Goal: Information Seeking & Learning: Learn about a topic

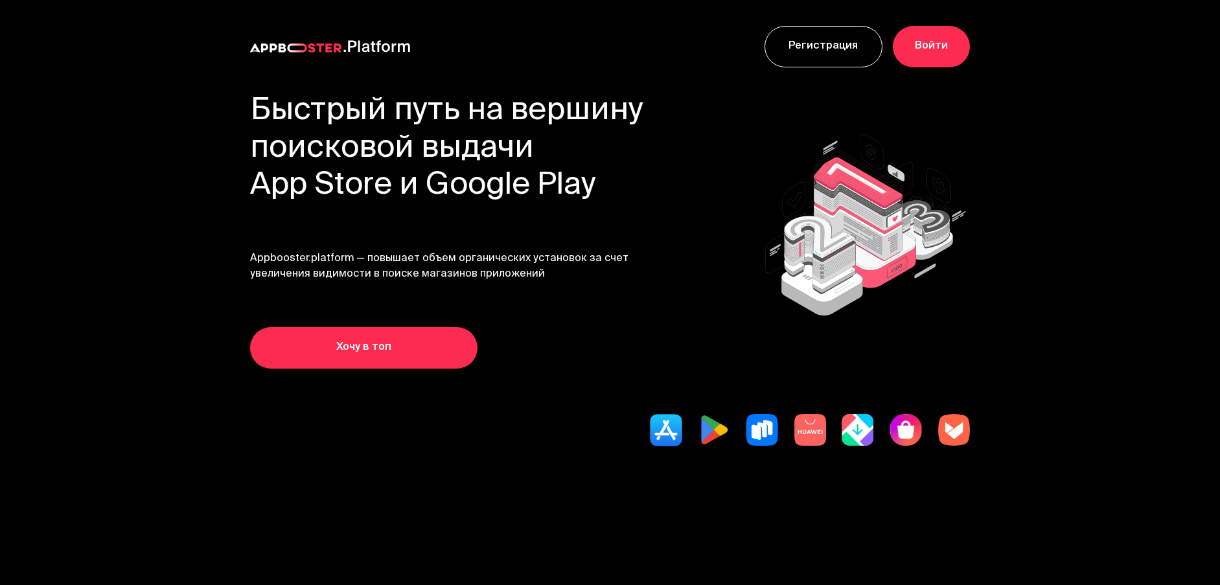
click at [345, 510] on section "Быстрый путь на вершину поисковой выдачи App Store и Google Play Appbooster.pla…" at bounding box center [610, 311] width 1037 height 436
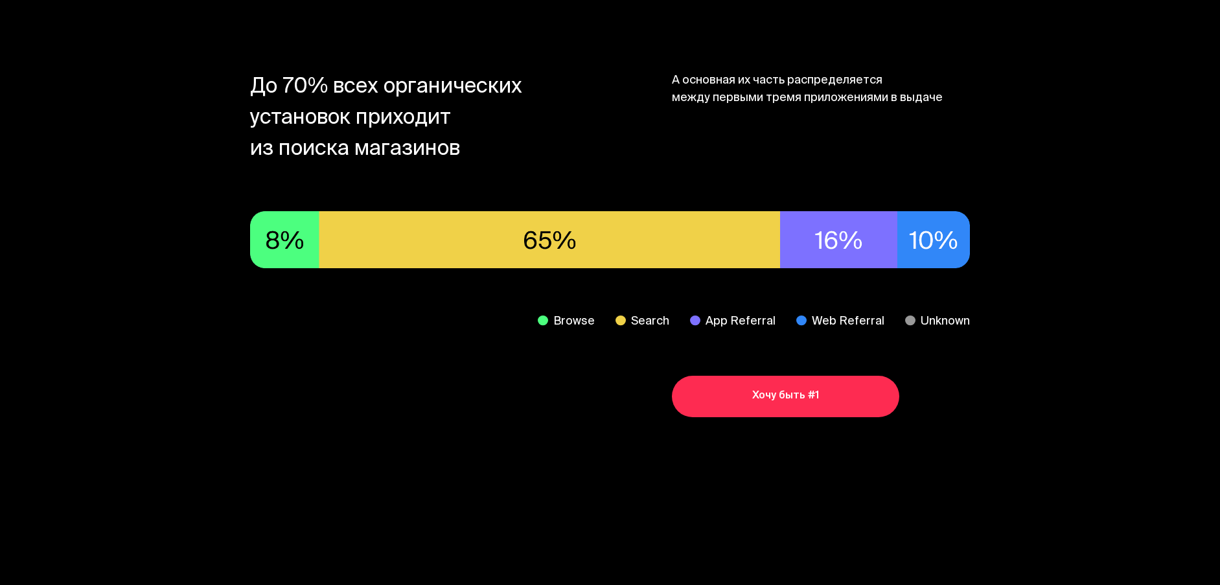
scroll to position [770, 0]
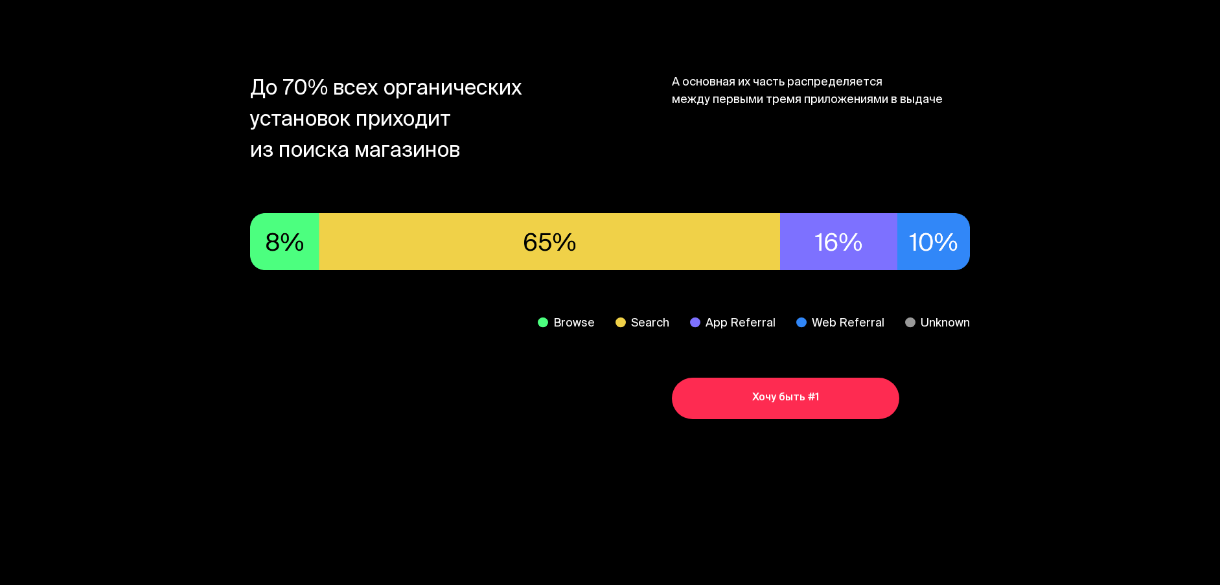
drag, startPoint x: 490, startPoint y: 351, endPoint x: 476, endPoint y: 327, distance: 28.1
drag, startPoint x: 460, startPoint y: 155, endPoint x: 224, endPoint y: 86, distance: 246.0
click at [224, 86] on section "До 70% всех органических установок приходит из поиска магазинов А основная их ч…" at bounding box center [610, 247] width 1037 height 510
drag, startPoint x: 667, startPoint y: 89, endPoint x: 955, endPoint y: 126, distance: 290.6
click at [955, 126] on div "До 70% всех органических установок приходит из поиска магазинов А основная их ч…" at bounding box center [609, 121] width 719 height 93
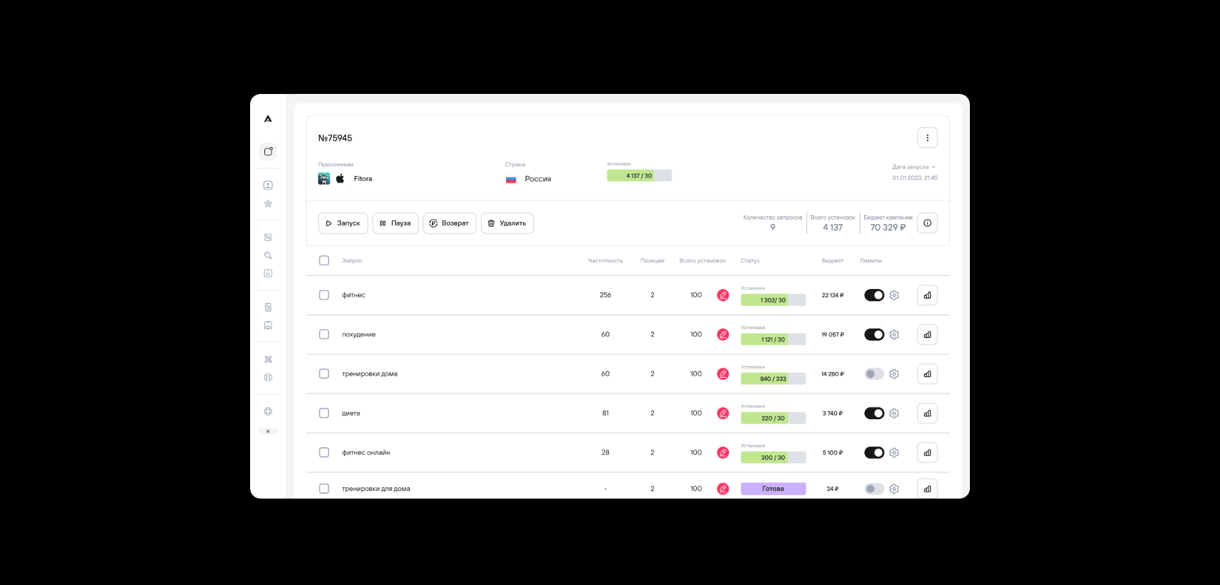
scroll to position [3713, 0]
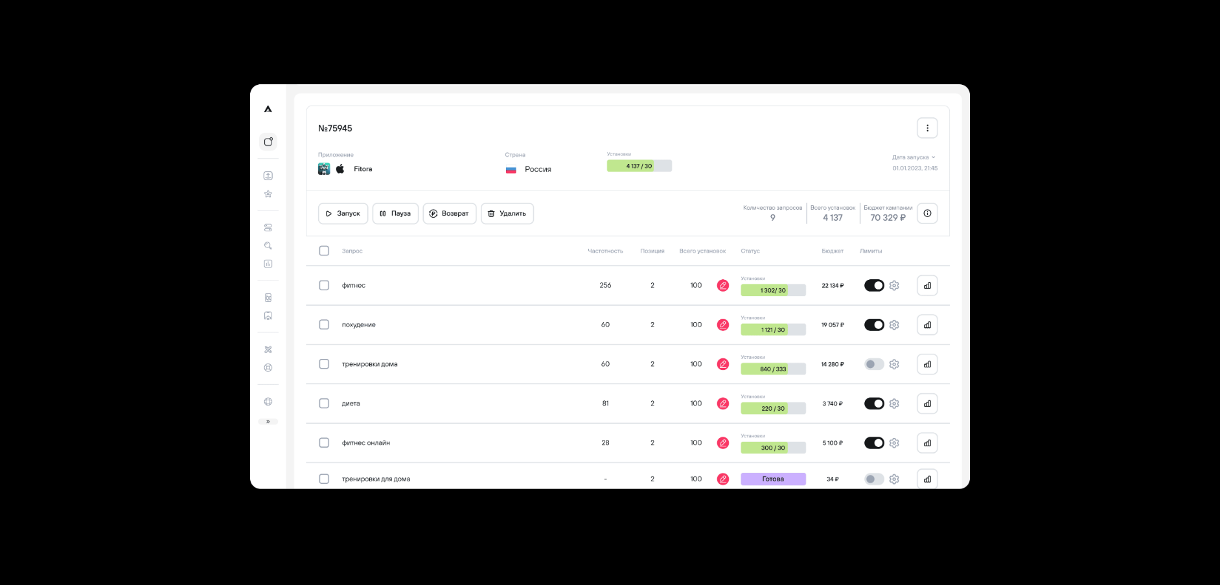
drag, startPoint x: 460, startPoint y: 324, endPoint x: 436, endPoint y: 331, distance: 25.0
click at [194, 144] on section at bounding box center [610, 286] width 1037 height 571
click at [1090, 152] on section at bounding box center [610, 286] width 1037 height 571
click at [111, 58] on section at bounding box center [610, 286] width 1037 height 571
click at [348, 106] on img at bounding box center [609, 286] width 719 height 405
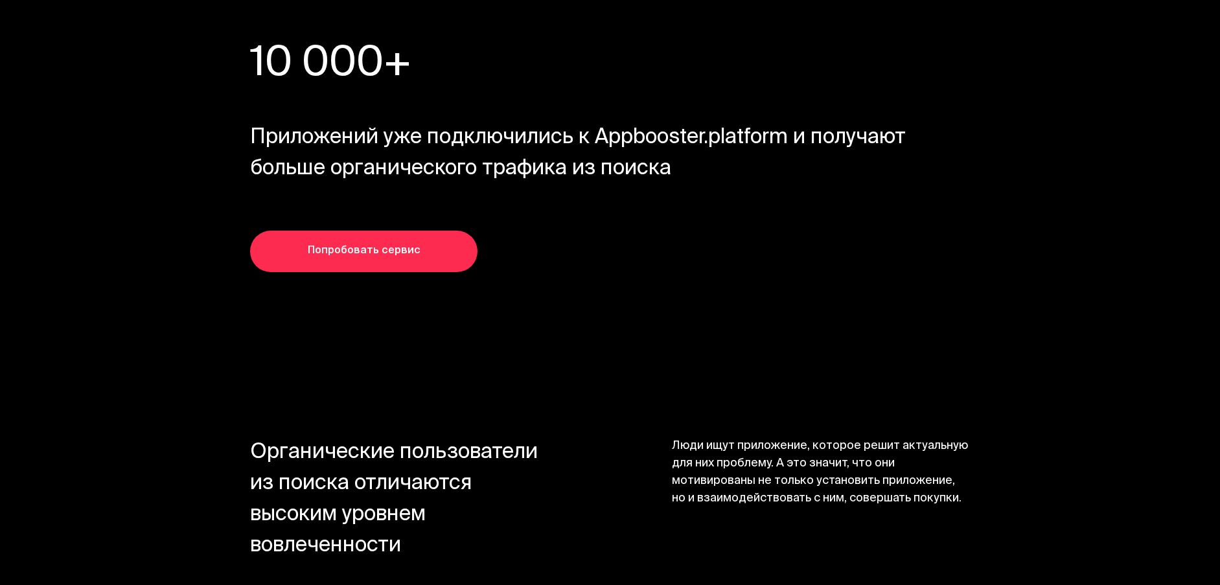
scroll to position [5608, 0]
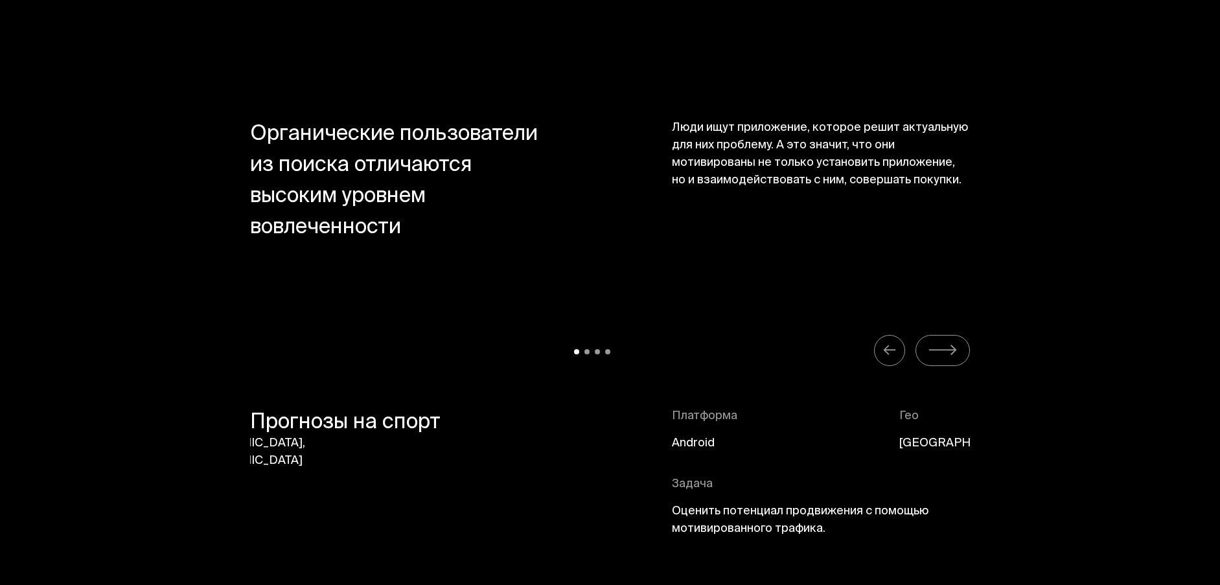
drag, startPoint x: 1027, startPoint y: 220, endPoint x: 951, endPoint y: 355, distance: 155.2
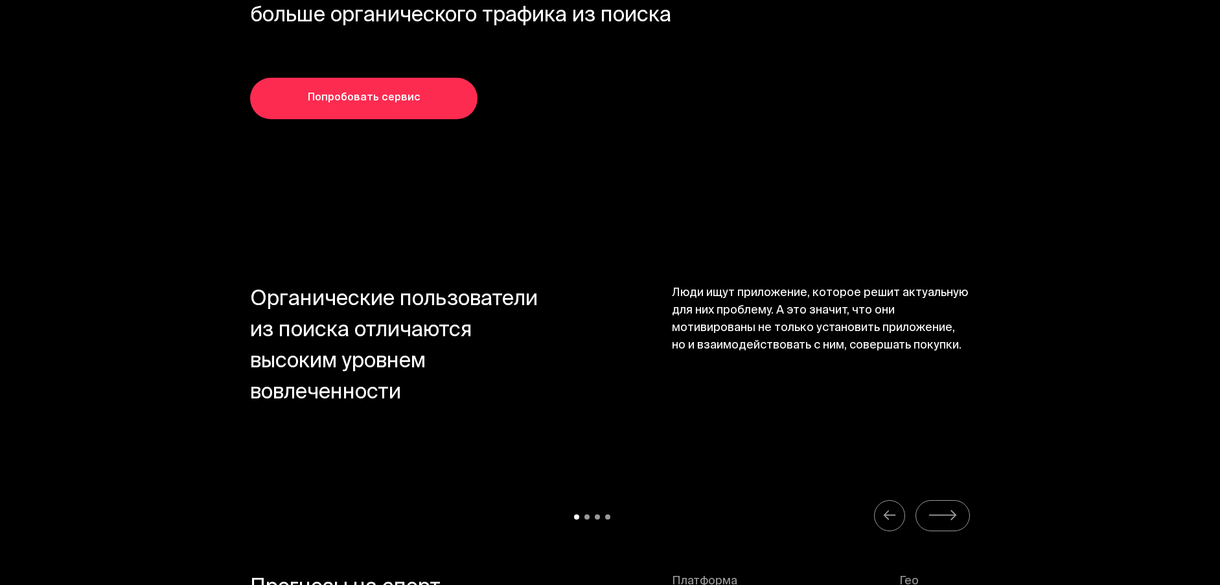
drag, startPoint x: 1001, startPoint y: 335, endPoint x: 965, endPoint y: 284, distance: 61.8
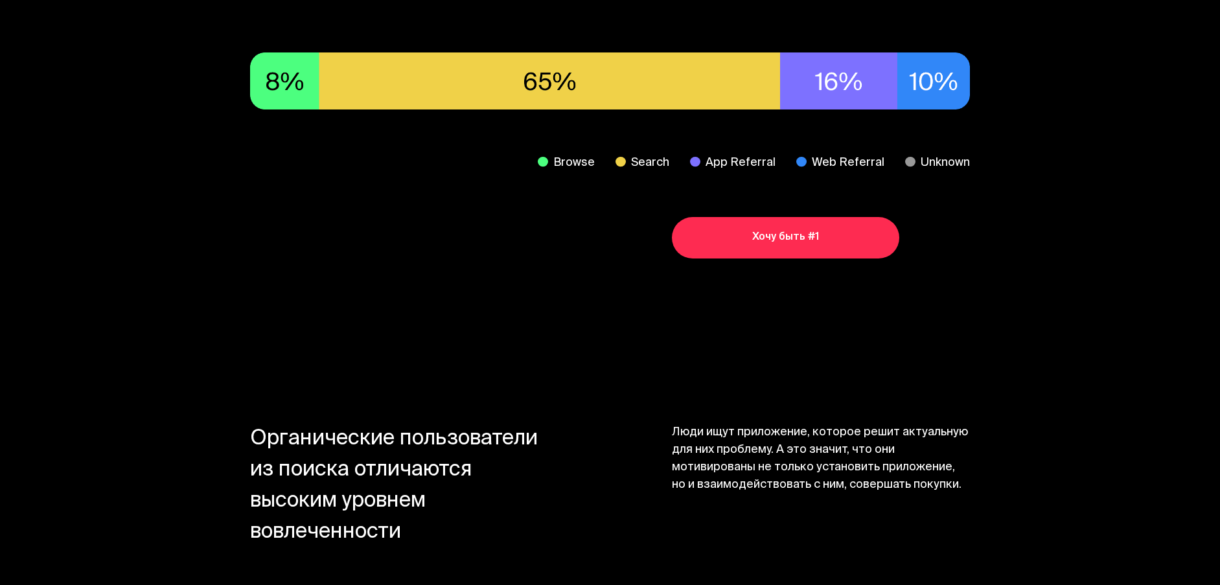
scroll to position [0, 0]
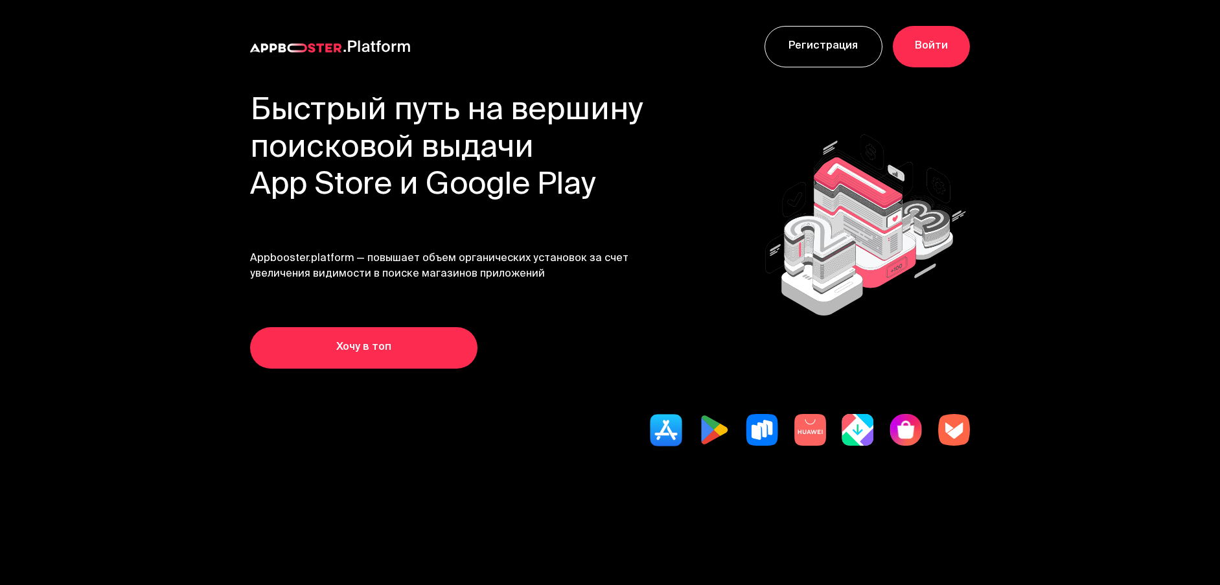
drag, startPoint x: 540, startPoint y: 430, endPoint x: 345, endPoint y: 30, distance: 444.7
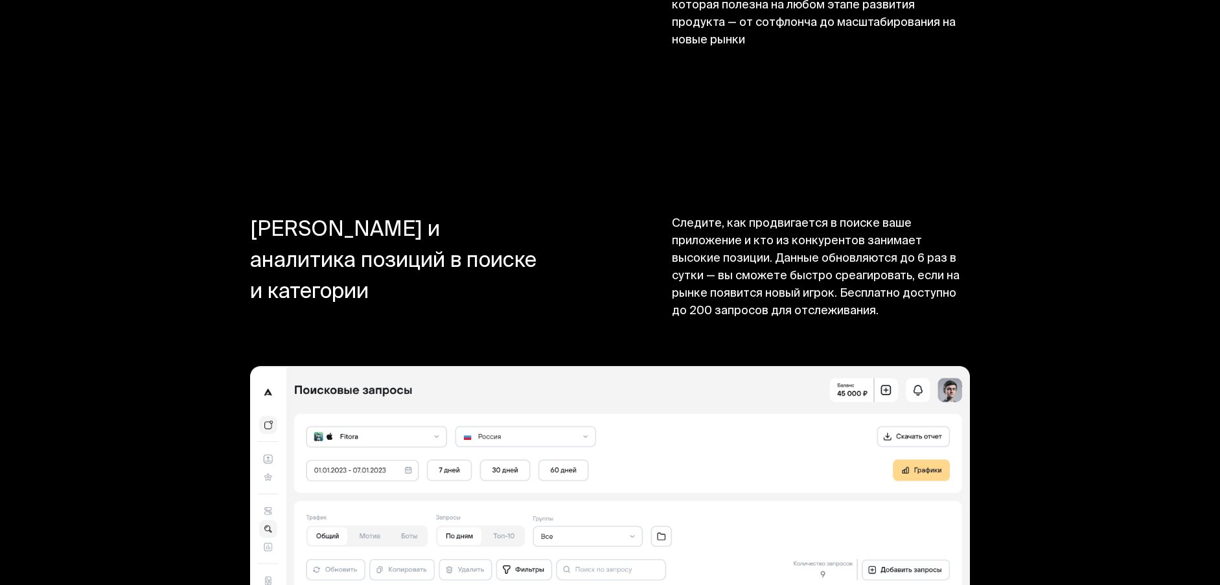
scroll to position [13566, 0]
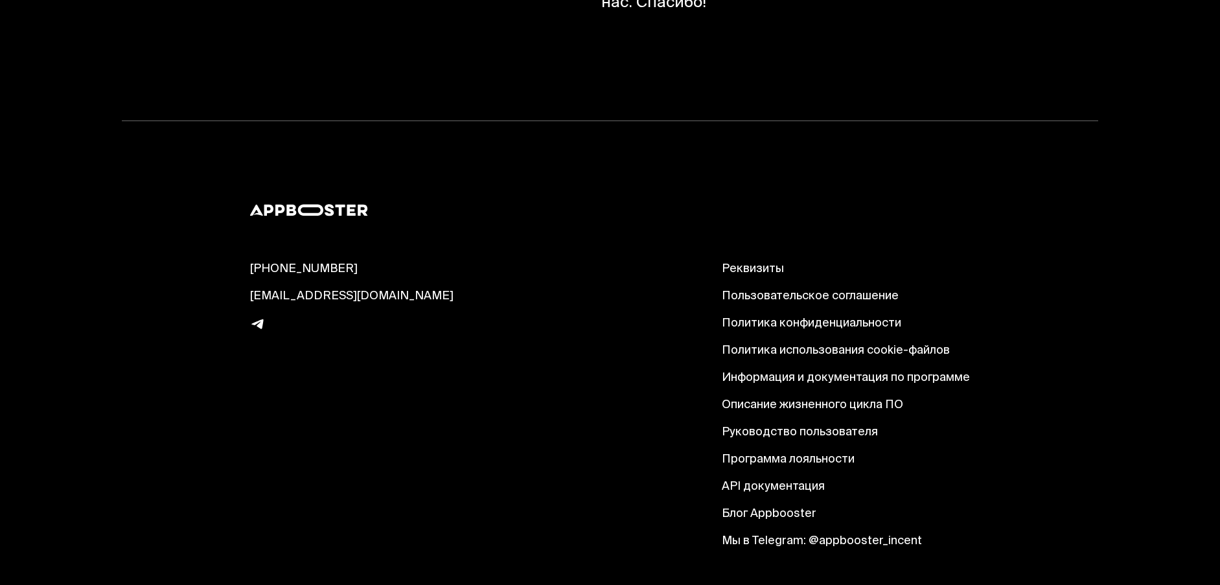
drag, startPoint x: 139, startPoint y: 296, endPoint x: 223, endPoint y: 487, distance: 208.0
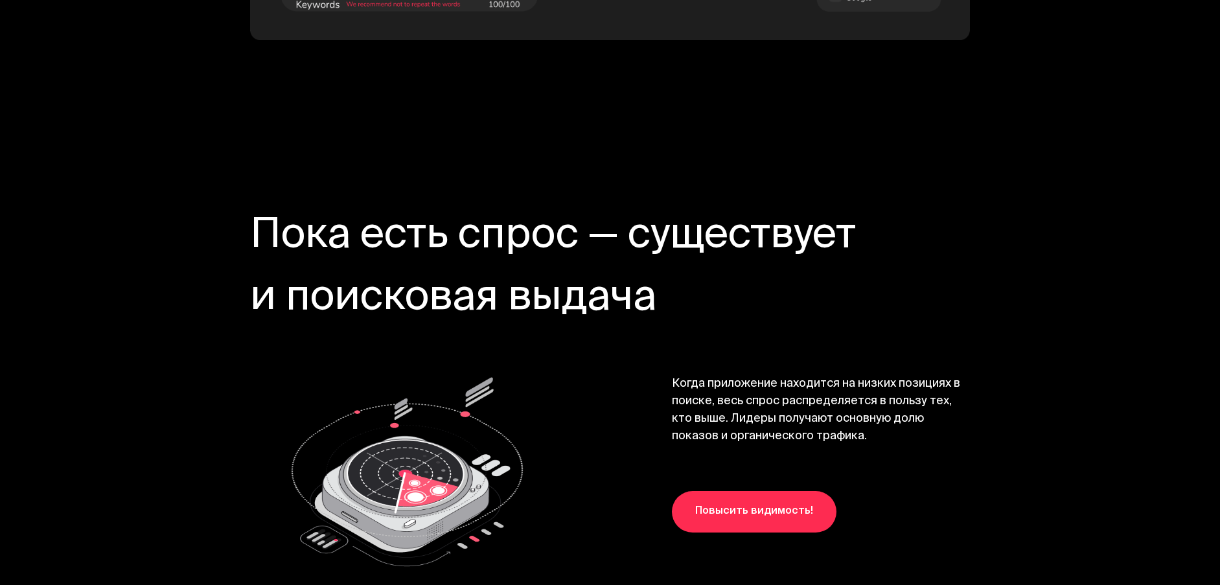
scroll to position [12195, 0]
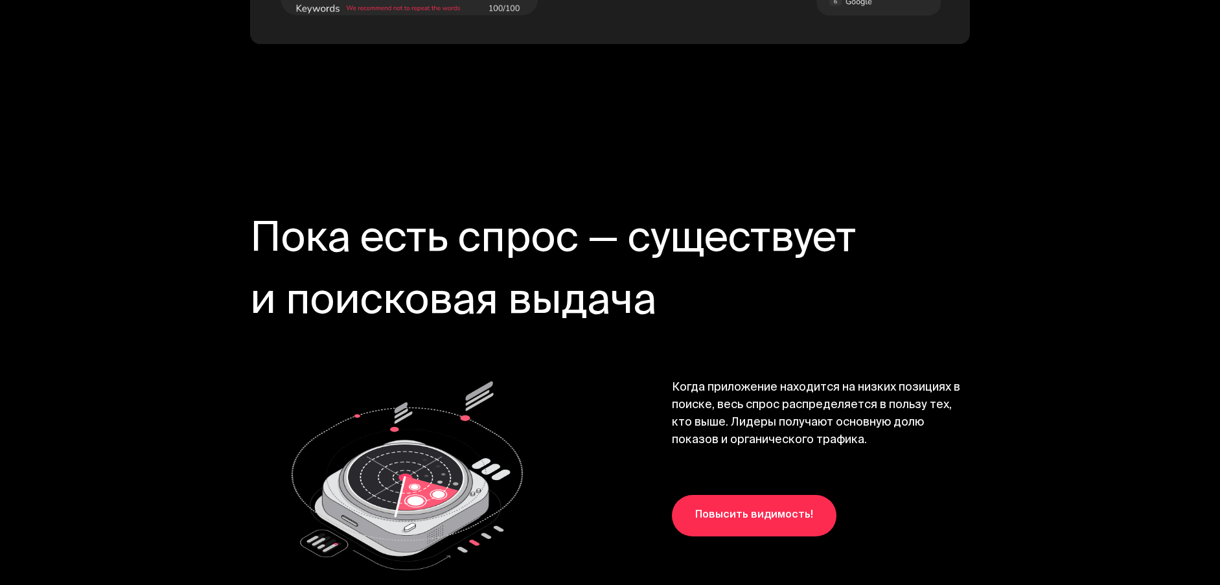
drag, startPoint x: 157, startPoint y: 384, endPoint x: 339, endPoint y: 444, distance: 191.8
click at [740, 496] on link "Повысить видимость!" at bounding box center [754, 515] width 165 height 41
